Goal: Task Accomplishment & Management: Use online tool/utility

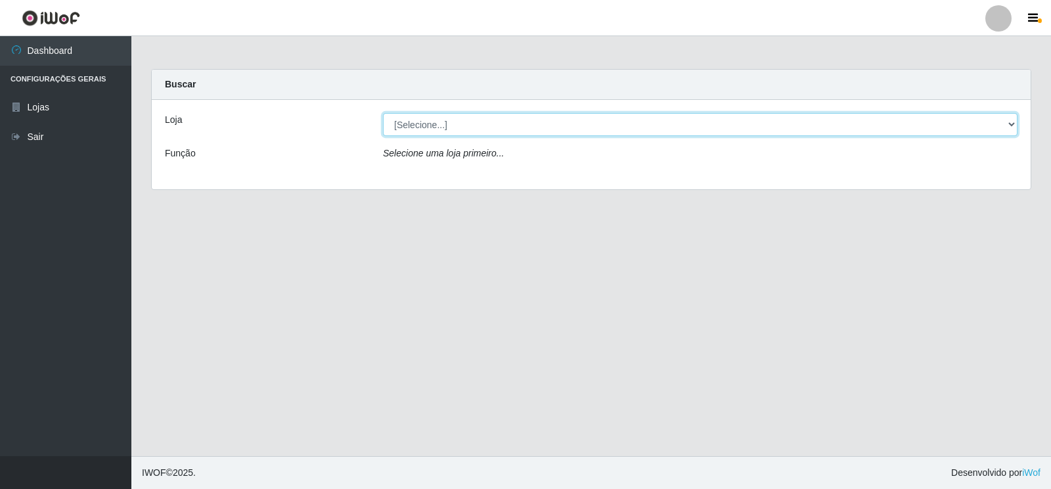
click at [431, 125] on select "[Selecione...] Atacado Vem - Loja 30 Laranjeiras Velha" at bounding box center [700, 124] width 635 height 23
select select "495"
click at [383, 113] on select "[Selecione...] Atacado Vem - Loja 30 Laranjeiras Velha" at bounding box center [700, 124] width 635 height 23
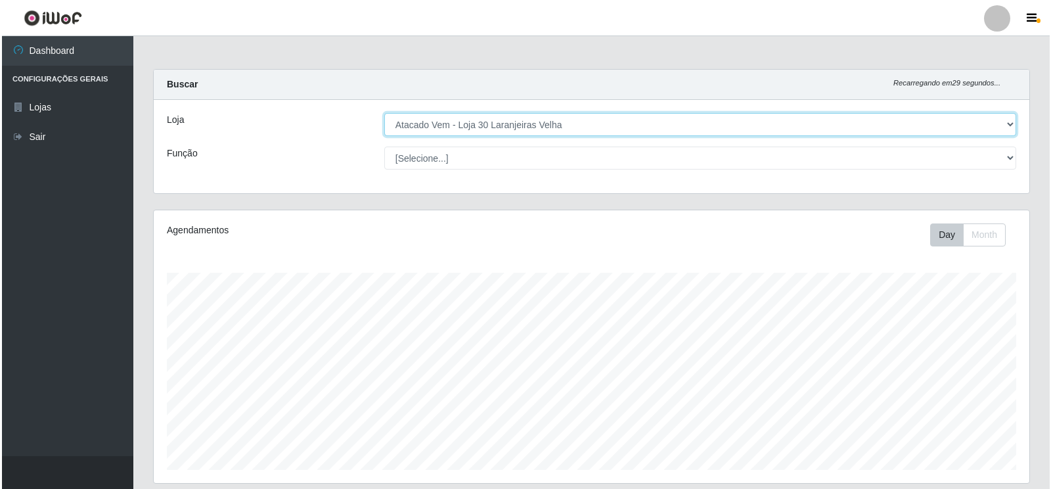
scroll to position [208, 0]
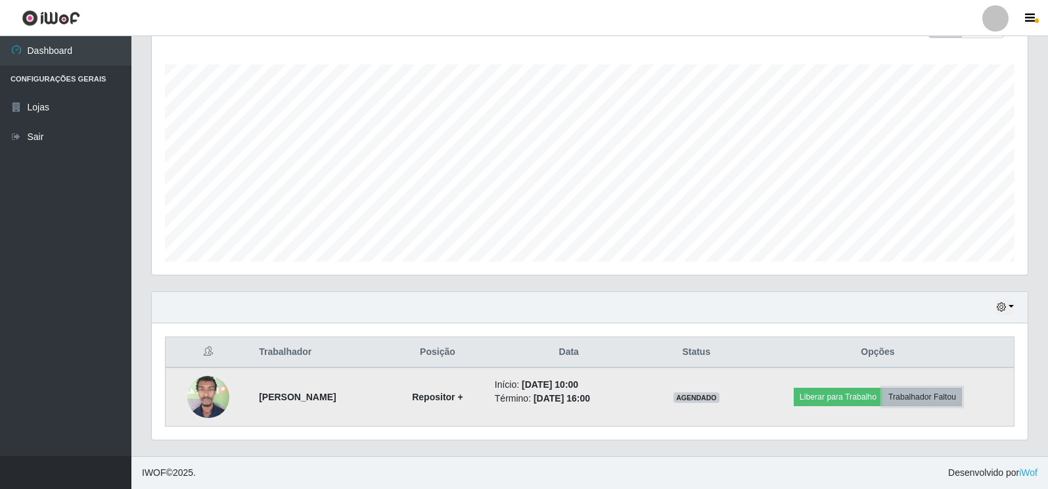
click at [920, 401] on button "Trabalhador Faltou" at bounding box center [921, 397] width 79 height 18
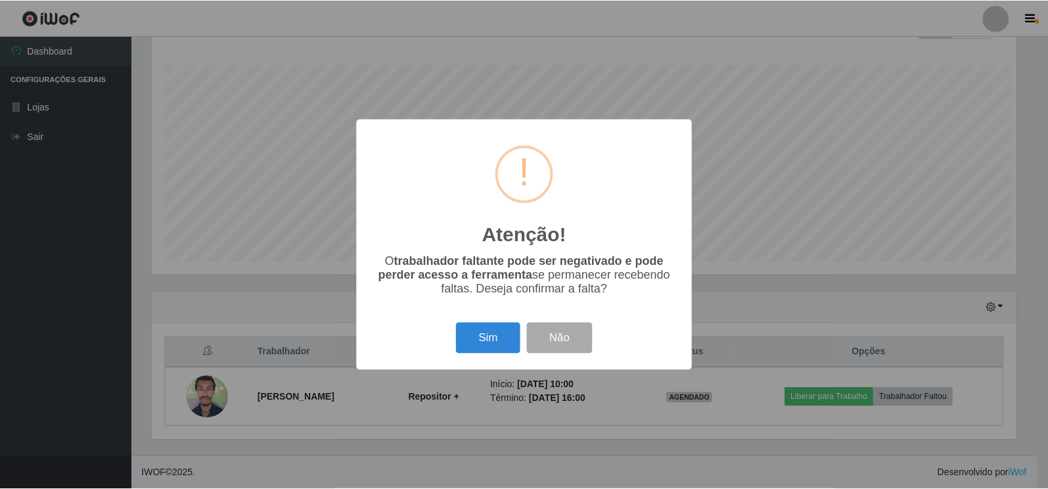
scroll to position [273, 868]
click at [516, 335] on button "Sim" at bounding box center [489, 338] width 64 height 31
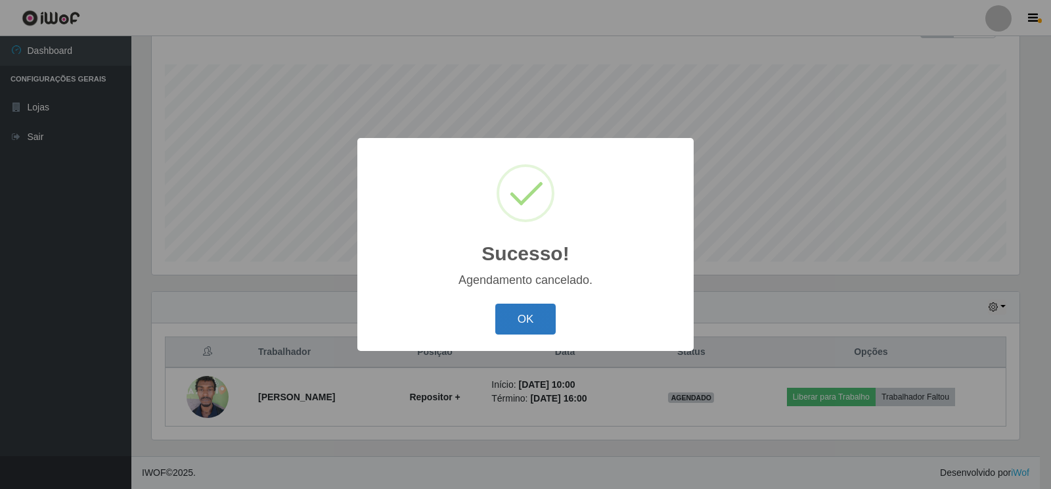
click at [538, 315] on button "OK" at bounding box center [525, 318] width 61 height 31
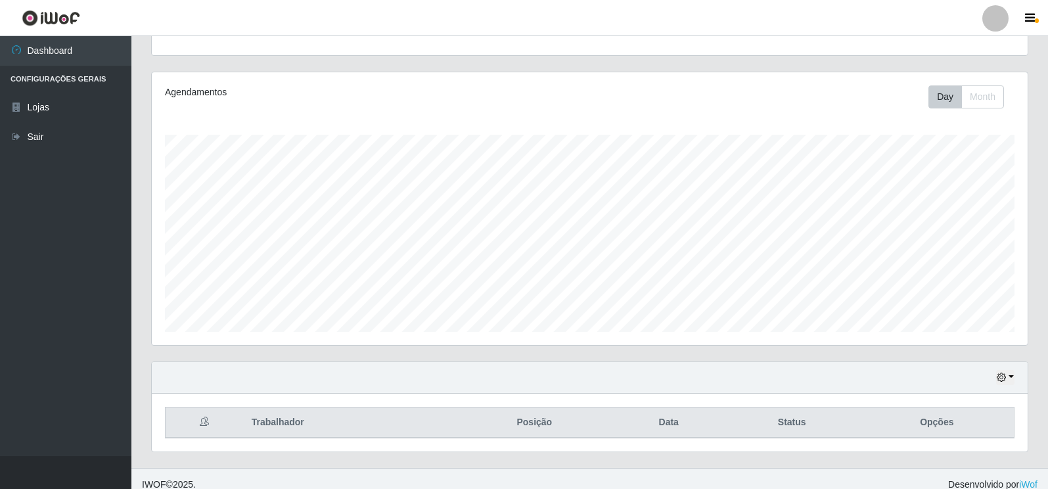
scroll to position [150, 0]
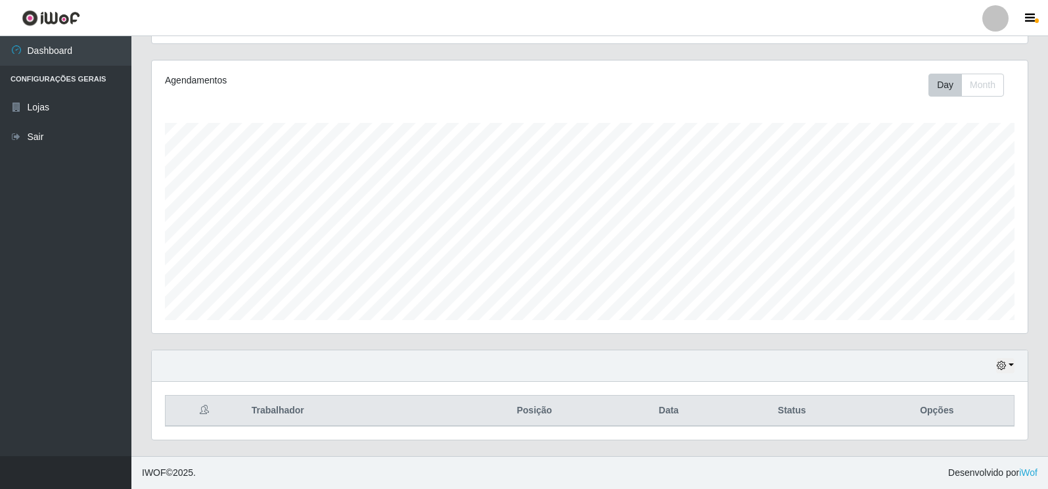
click at [1015, 366] on div "Hoje 1 dia 3 dias 1 Semana Não encerrados" at bounding box center [590, 366] width 876 height 32
click at [1006, 367] on icon "button" at bounding box center [1000, 365] width 9 height 9
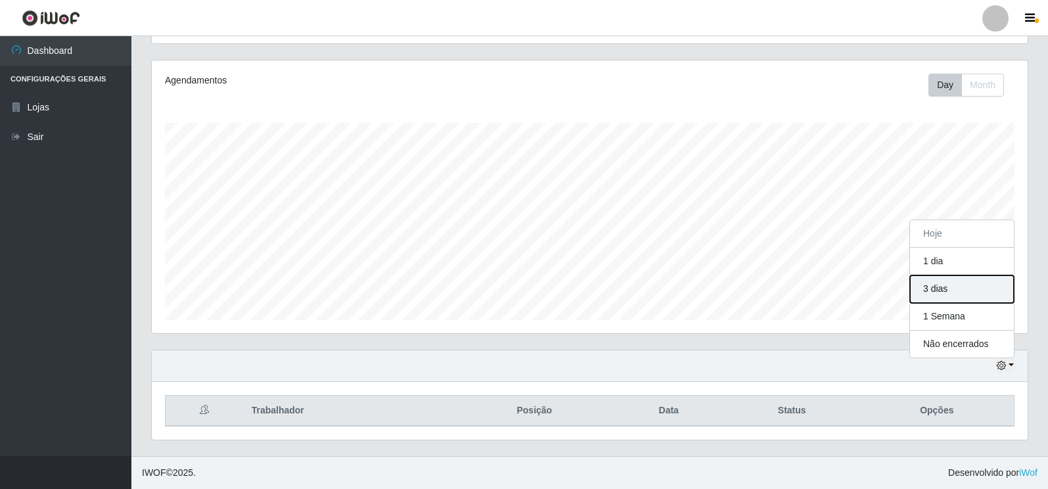
click at [941, 294] on button "3 dias" at bounding box center [962, 289] width 104 height 28
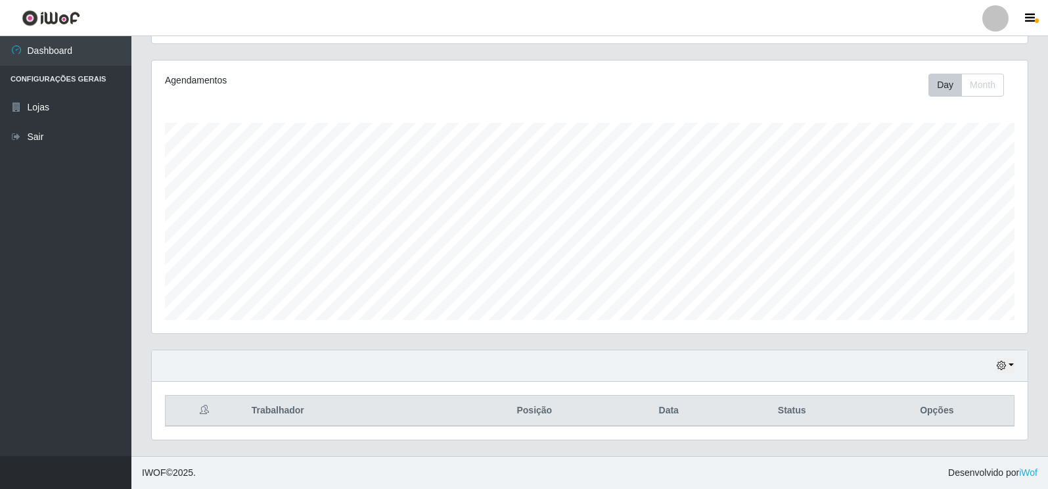
click at [1021, 367] on div "Hoje 1 dia 3 dias 1 Semana Não encerrados" at bounding box center [590, 366] width 876 height 32
click at [1010, 366] on button "button" at bounding box center [1005, 365] width 18 height 15
click at [970, 319] on button "1 Semana" at bounding box center [962, 317] width 104 height 28
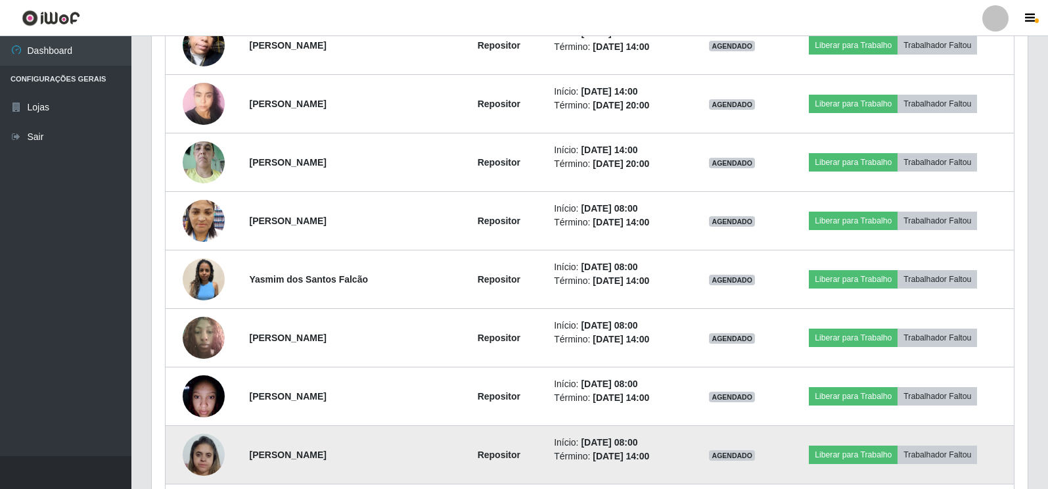
scroll to position [807, 0]
